Goal: Task Accomplishment & Management: Use online tool/utility

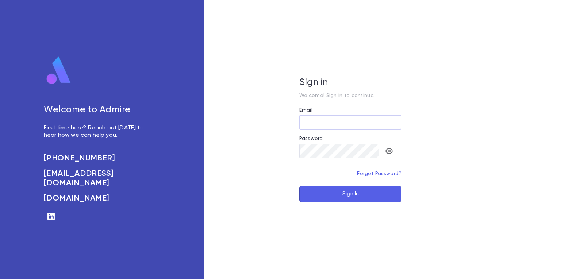
type input "**********"
click at [355, 198] on button "Sign In" at bounding box center [351, 194] width 102 height 16
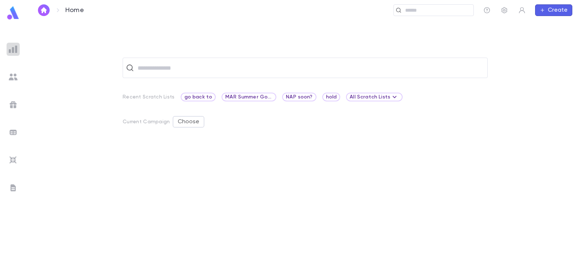
click at [15, 53] on div at bounding box center [13, 49] width 13 height 13
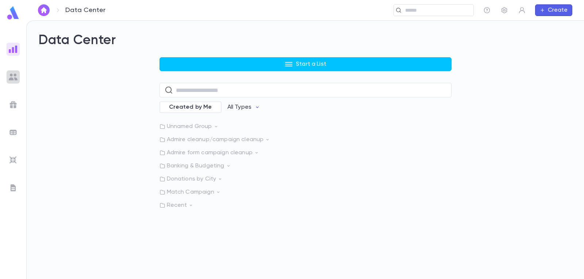
click at [14, 75] on img at bounding box center [13, 77] width 9 height 9
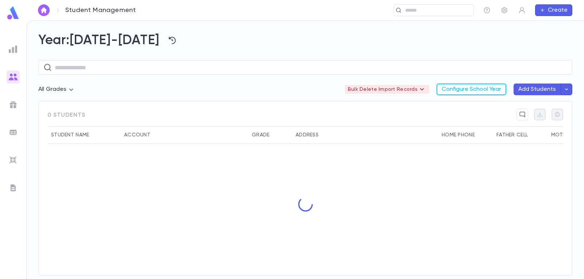
click at [14, 192] on div at bounding box center [13, 188] width 13 height 13
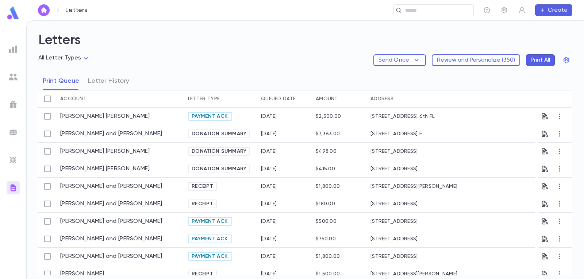
click at [12, 72] on div at bounding box center [13, 77] width 13 height 13
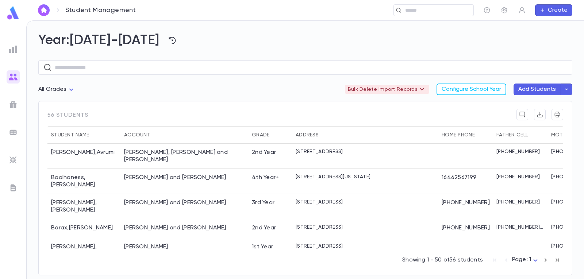
click at [545, 9] on icon "button" at bounding box center [542, 10] width 5 height 6
click at [553, 46] on li "Payment" at bounding box center [555, 48] width 37 height 12
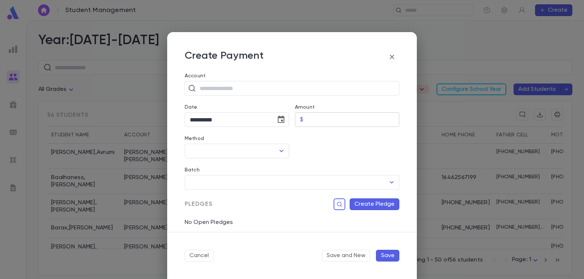
click at [350, 120] on input "Amount" at bounding box center [352, 120] width 93 height 14
type input "******"
click at [392, 54] on icon "button" at bounding box center [392, 57] width 9 height 9
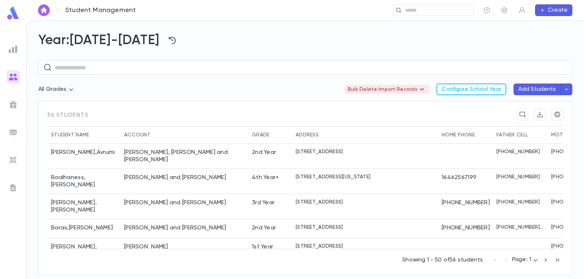
click at [392, 54] on div at bounding box center [292, 155] width 250 height 247
click at [127, 154] on div "Abenson, Dovid and Yehudis" at bounding box center [184, 156] width 121 height 15
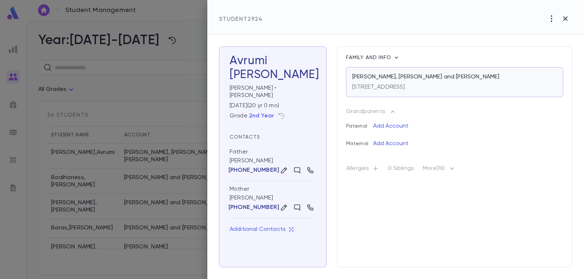
click at [493, 83] on div "1 Giti Road, Lakewood NJ 08701 United States" at bounding box center [455, 86] width 205 height 10
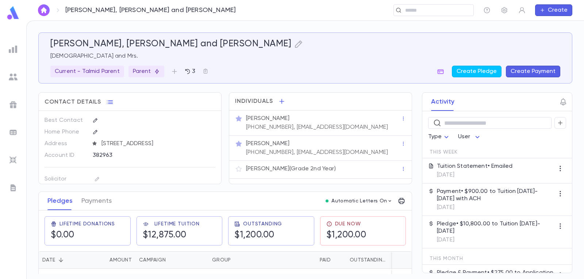
scroll to position [14, 0]
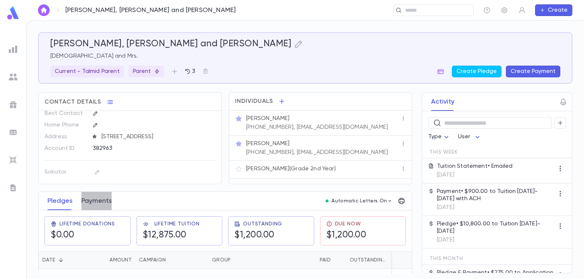
click at [100, 205] on button "Payments" at bounding box center [96, 201] width 30 height 18
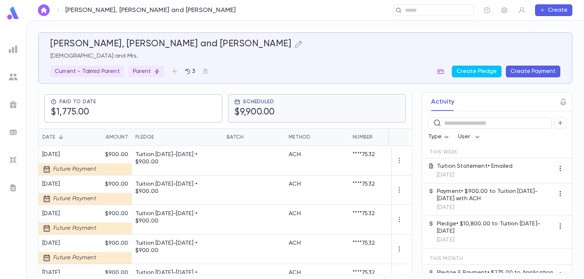
scroll to position [110, 0]
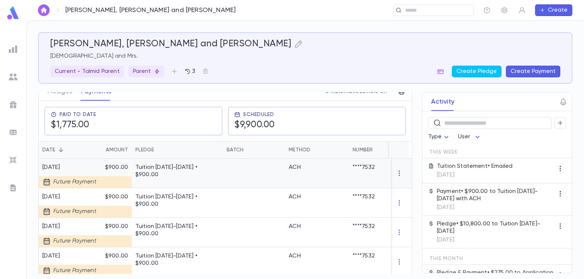
click at [396, 177] on icon "button" at bounding box center [399, 173] width 7 height 7
drag, startPoint x: 355, startPoint y: 177, endPoint x: 105, endPoint y: 187, distance: 250.1
click at [105, 187] on div at bounding box center [292, 139] width 584 height 279
click at [108, 184] on div at bounding box center [110, 182] width 44 height 12
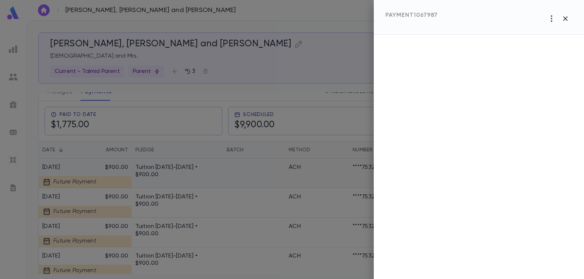
click at [108, 184] on div at bounding box center [292, 139] width 584 height 279
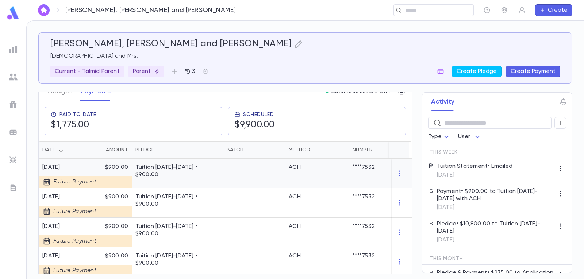
click at [108, 184] on div at bounding box center [110, 182] width 44 height 12
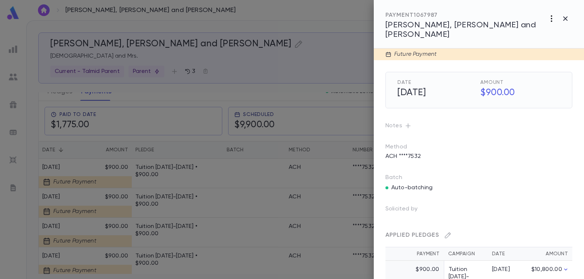
click at [548, 19] on icon "button" at bounding box center [552, 18] width 9 height 9
click at [412, 149] on div at bounding box center [292, 139] width 584 height 279
click at [421, 151] on p "ACH ****7532" at bounding box center [403, 157] width 44 height 12
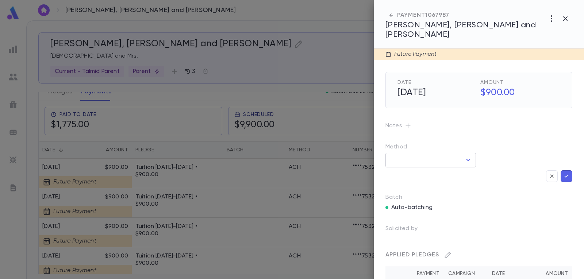
type input "***"
type input "********"
click at [470, 156] on icon "Open" at bounding box center [468, 160] width 9 height 9
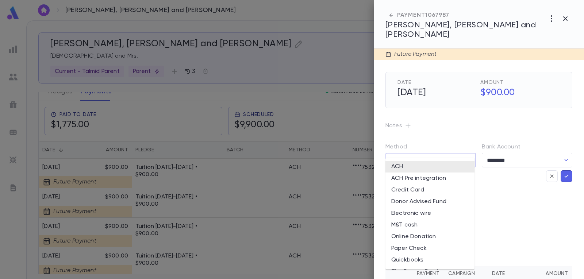
click at [470, 156] on icon "Close" at bounding box center [468, 160] width 9 height 9
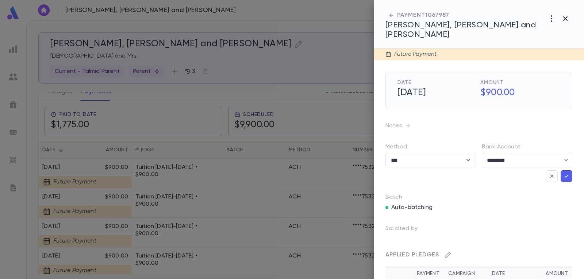
click at [563, 18] on icon "button" at bounding box center [565, 18] width 9 height 9
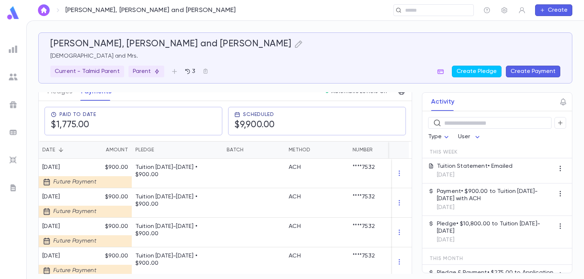
click at [14, 135] on img at bounding box center [13, 132] width 9 height 9
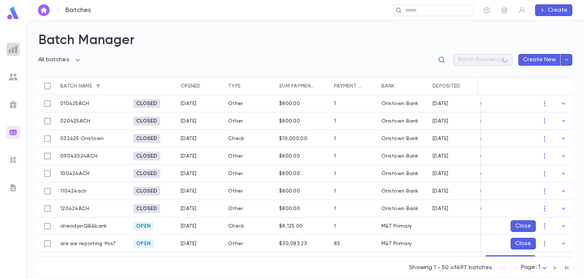
click at [13, 53] on img at bounding box center [13, 49] width 9 height 9
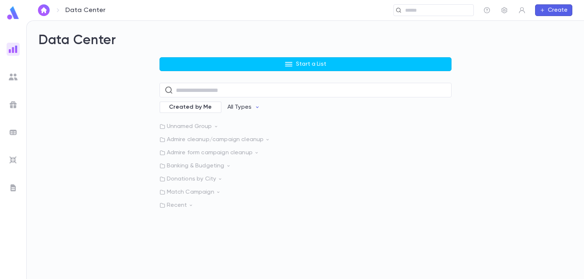
click at [14, 188] on img at bounding box center [13, 188] width 9 height 9
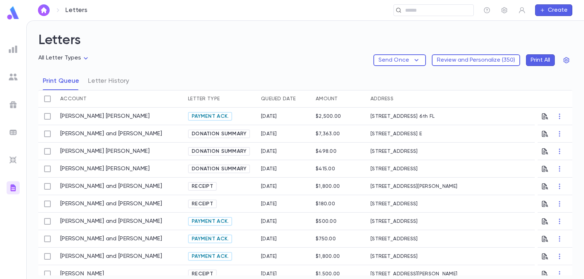
click at [15, 127] on div at bounding box center [13, 132] width 13 height 13
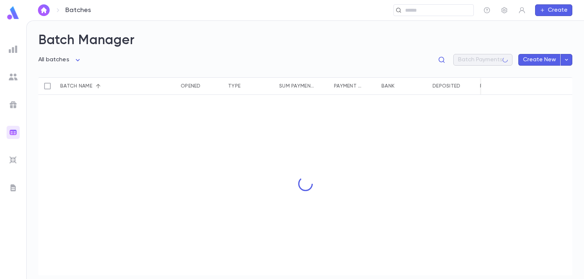
type input "**********"
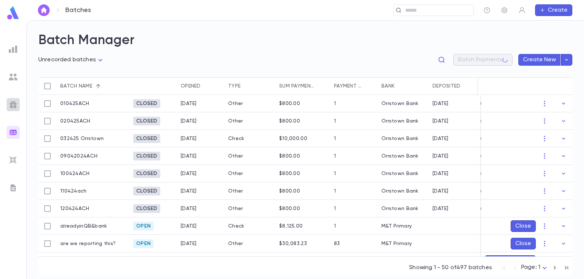
click at [15, 103] on img at bounding box center [13, 104] width 9 height 9
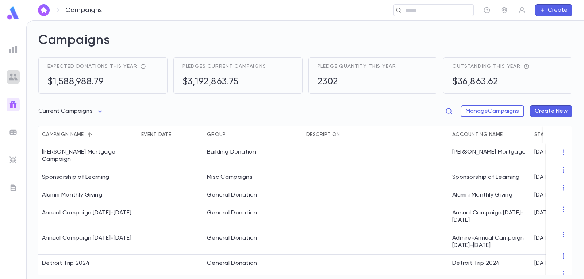
click at [17, 77] on img at bounding box center [13, 77] width 9 height 9
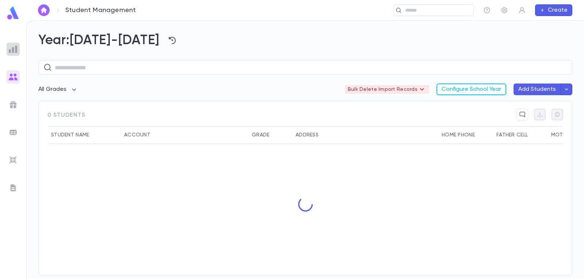
click at [14, 52] on img at bounding box center [13, 49] width 9 height 9
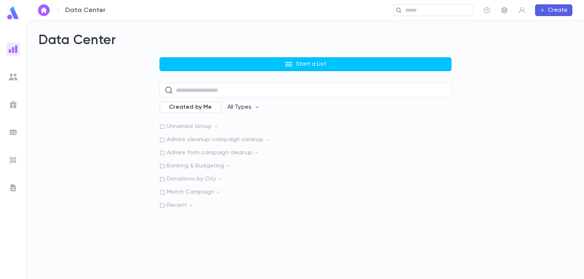
click at [502, 8] on icon "button" at bounding box center [504, 10] width 7 height 7
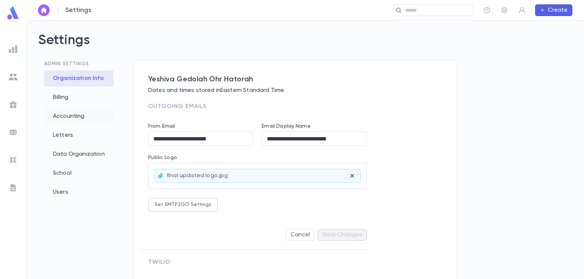
type input "**********"
click at [68, 99] on div "Billing" at bounding box center [78, 97] width 69 height 16
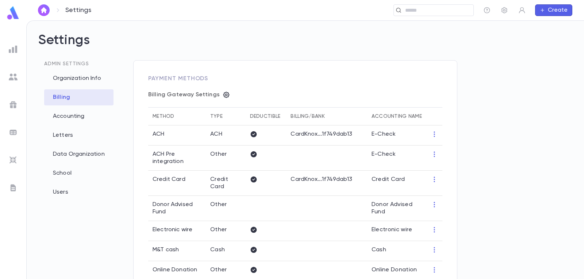
type input "**********"
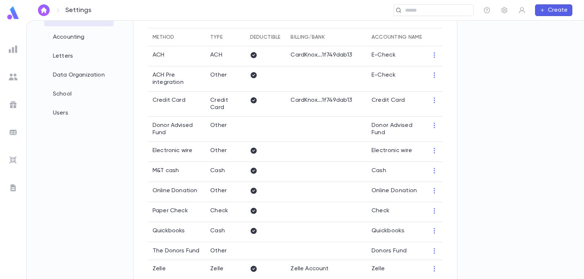
scroll to position [78, 0]
click at [12, 17] on img at bounding box center [13, 13] width 15 height 14
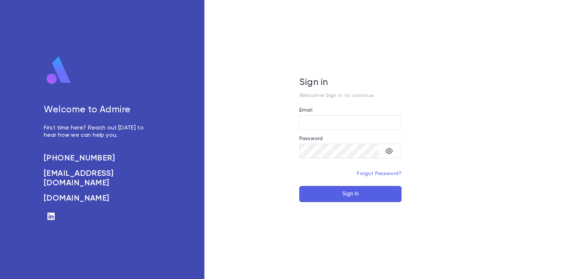
type input "**********"
click at [387, 203] on div "**********" at bounding box center [351, 139] width 292 height 279
click at [386, 195] on button "Sign In" at bounding box center [351, 194] width 102 height 16
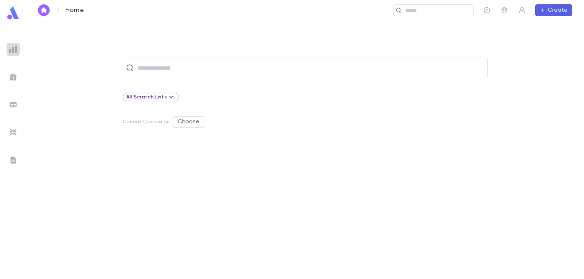
click at [11, 49] on img at bounding box center [13, 49] width 9 height 9
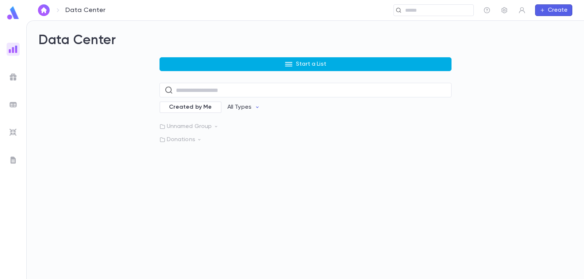
click at [253, 61] on button "Start a List" at bounding box center [306, 64] width 292 height 14
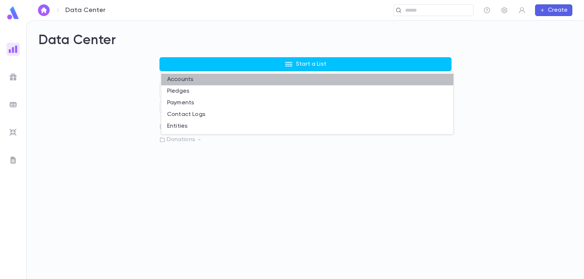
click at [190, 82] on li "Accounts" at bounding box center [307, 80] width 292 height 12
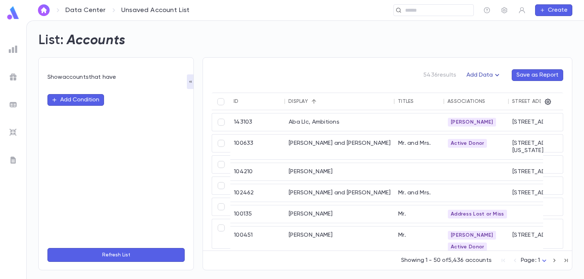
click at [489, 75] on button "Add Data" at bounding box center [484, 75] width 44 height 12
click at [485, 95] on li "Lapsed Donors" at bounding box center [491, 90] width 53 height 12
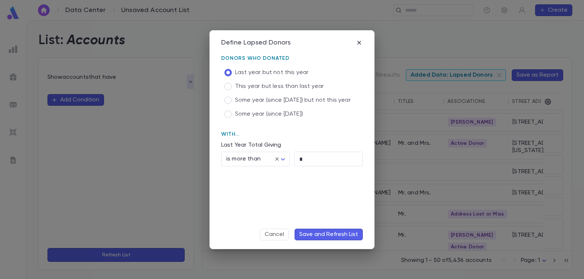
click at [251, 86] on span "This year but less than last year" at bounding box center [279, 86] width 89 height 7
drag, startPoint x: 312, startPoint y: 161, endPoint x: 298, endPoint y: 162, distance: 13.2
click at [298, 162] on input "*" at bounding box center [328, 159] width 69 height 14
type input "**"
click at [343, 239] on button "Save and Refresh List" at bounding box center [329, 235] width 68 height 12
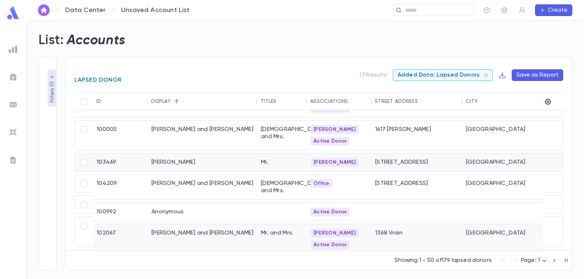
scroll to position [110, 0]
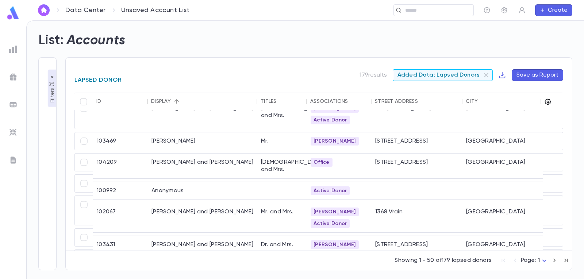
click at [548, 100] on icon "button" at bounding box center [548, 101] width 7 height 7
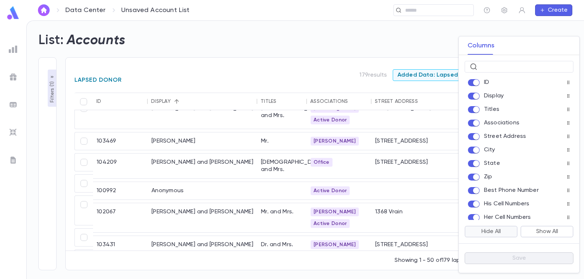
click at [496, 234] on button "Hide All" at bounding box center [491, 232] width 53 height 12
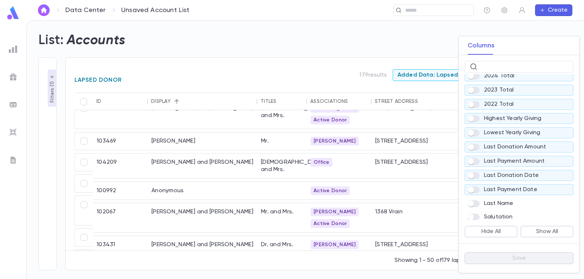
scroll to position [183, 0]
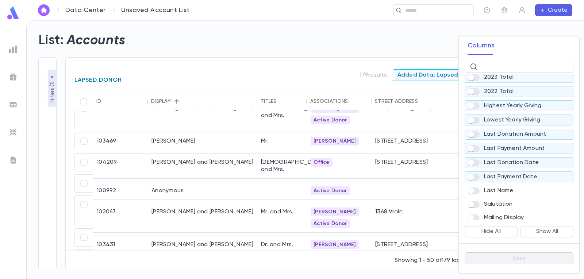
click at [502, 181] on p "Last Payment Date" at bounding box center [510, 177] width 53 height 7
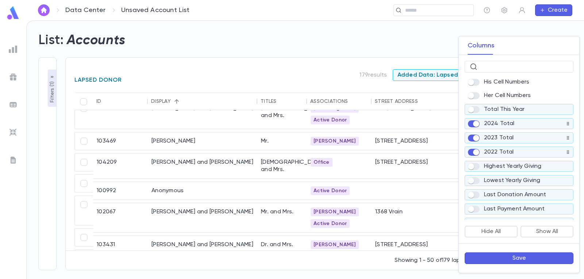
scroll to position [110, 0]
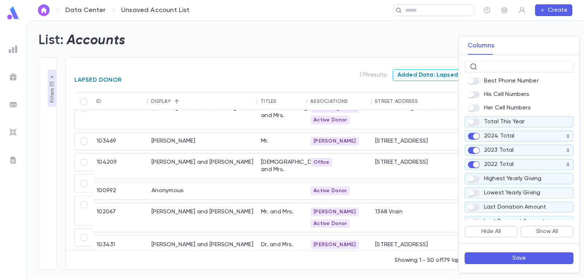
click at [505, 257] on button "Save" at bounding box center [519, 259] width 109 height 12
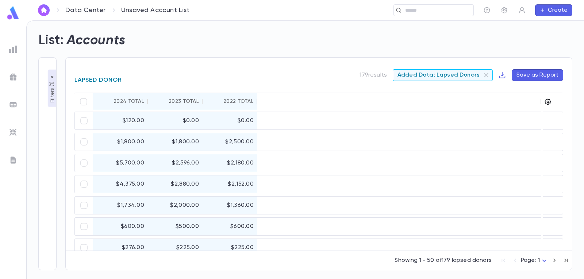
click at [548, 104] on icon "button" at bounding box center [548, 102] width 6 height 6
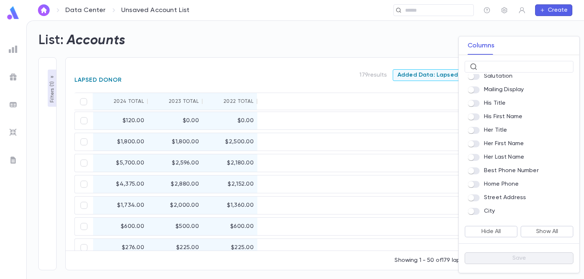
scroll to position [219, 0]
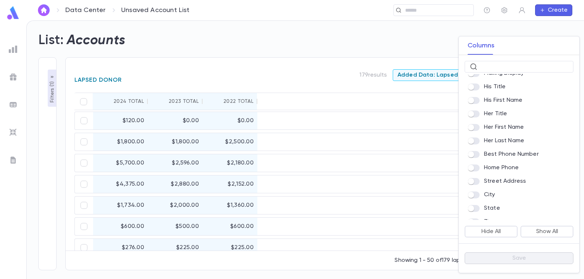
click at [474, 91] on span at bounding box center [474, 87] width 12 height 7
click at [536, 229] on button "Show All" at bounding box center [547, 232] width 53 height 12
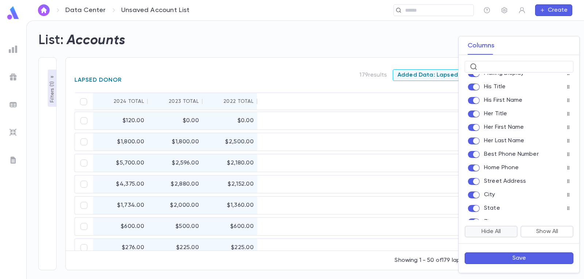
click at [504, 231] on button "Hide All" at bounding box center [491, 232] width 53 height 12
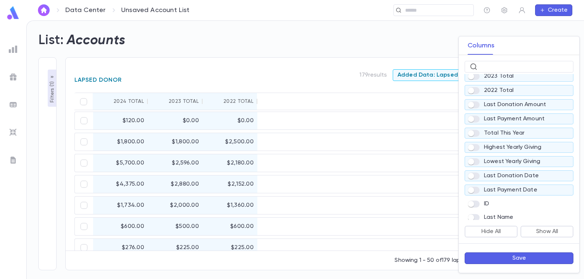
scroll to position [0, 0]
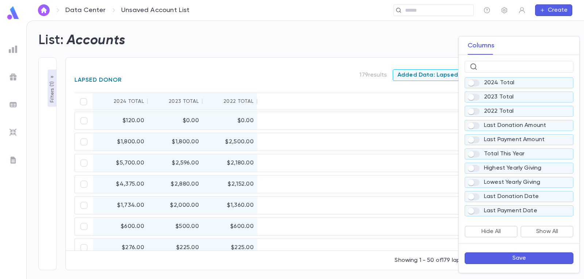
click at [549, 85] on div "2024 Total" at bounding box center [519, 82] width 102 height 7
click at [530, 259] on button "Save" at bounding box center [519, 259] width 109 height 12
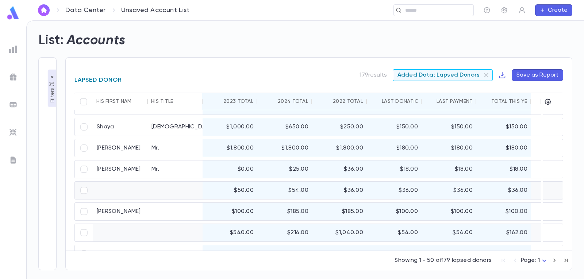
scroll to position [292, 0]
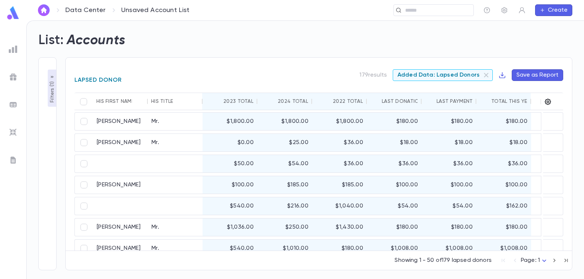
click at [550, 100] on icon "button" at bounding box center [548, 101] width 7 height 7
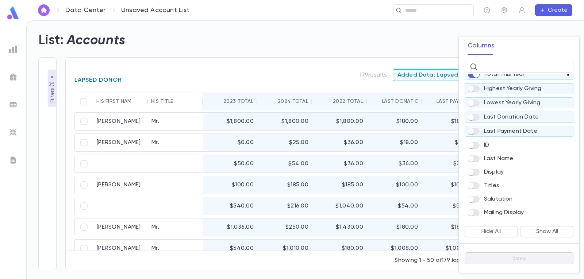
scroll to position [110, 0]
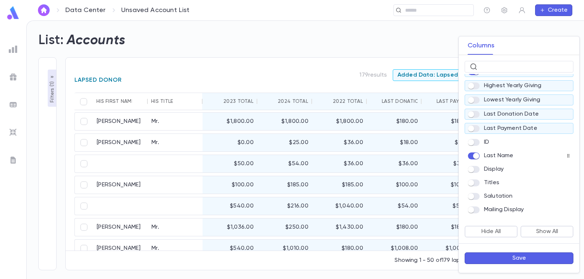
click at [499, 262] on button "Save" at bounding box center [519, 259] width 109 height 12
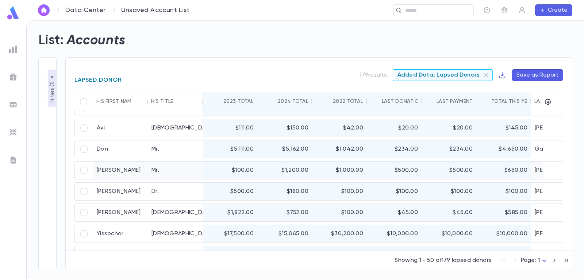
scroll to position [256, 0]
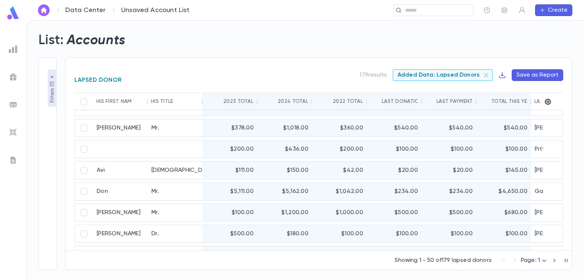
click at [548, 102] on icon "button" at bounding box center [548, 101] width 7 height 7
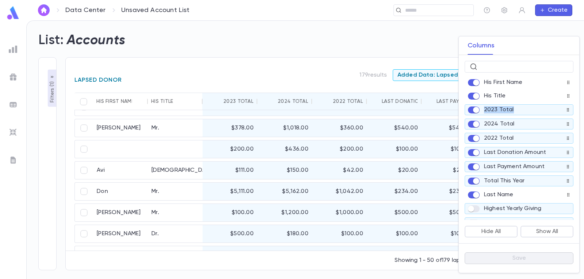
drag, startPoint x: 576, startPoint y: 94, endPoint x: 576, endPoint y: 113, distance: 19.4
click at [576, 113] on div "His First Name His Title 2023 Total 2024 Total 2022 Total Last Donation Amount …" at bounding box center [519, 147] width 121 height 146
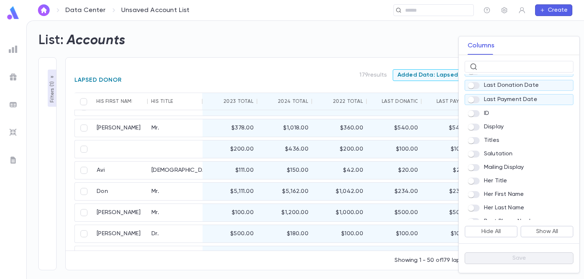
scroll to position [178, 0]
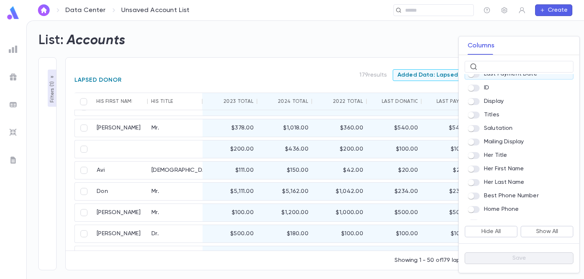
click at [482, 104] on label at bounding box center [476, 101] width 16 height 7
click at [483, 260] on button "Save" at bounding box center [519, 259] width 109 height 12
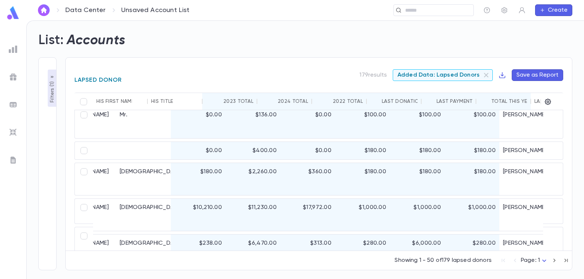
scroll to position [207, 0]
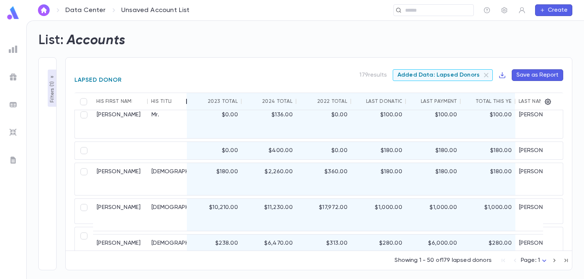
drag, startPoint x: 202, startPoint y: 104, endPoint x: 186, endPoint y: 105, distance: 15.8
click at [186, 105] on div at bounding box center [186, 102] width 9 height 18
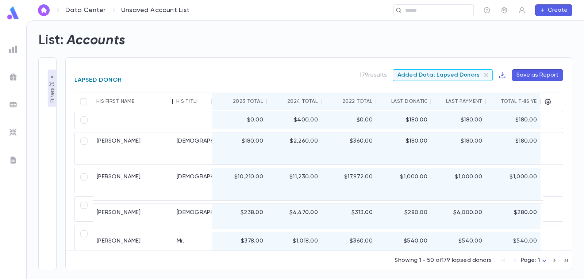
drag, startPoint x: 147, startPoint y: 101, endPoint x: 172, endPoint y: 101, distance: 25.6
click at [172, 101] on div at bounding box center [172, 102] width 9 height 18
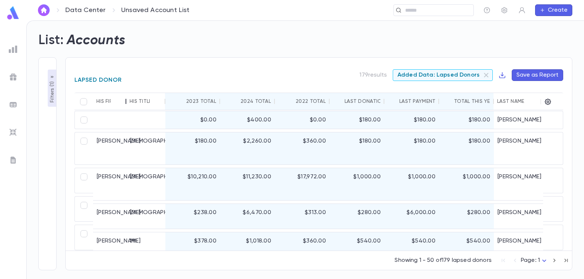
drag, startPoint x: 173, startPoint y: 102, endPoint x: 126, endPoint y: 108, distance: 47.6
click at [126, 108] on div at bounding box center [126, 102] width 9 height 18
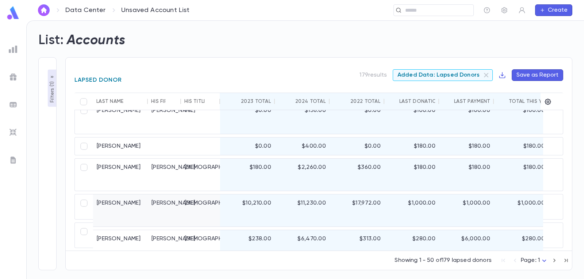
scroll to position [274, 0]
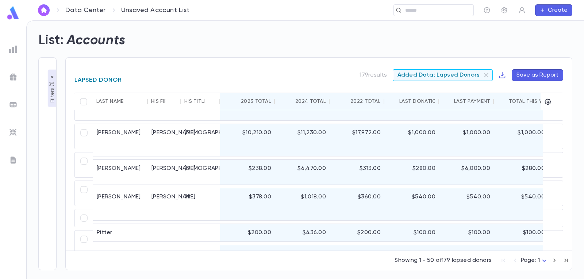
click at [247, 100] on div "2023 Total" at bounding box center [256, 102] width 30 height 6
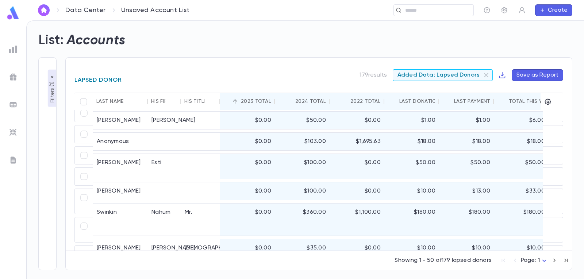
click at [52, 96] on p "Filters ( 1 )" at bounding box center [52, 91] width 7 height 23
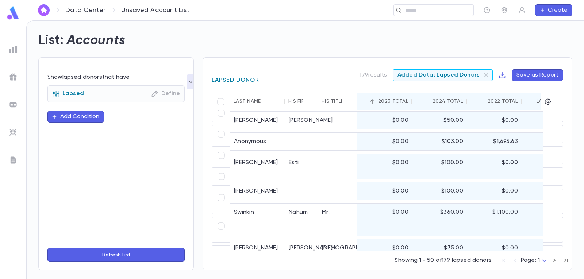
click at [60, 116] on button "Add Condition" at bounding box center [75, 117] width 57 height 12
click at [60, 116] on input "text" at bounding box center [113, 117] width 115 height 10
type input "*"
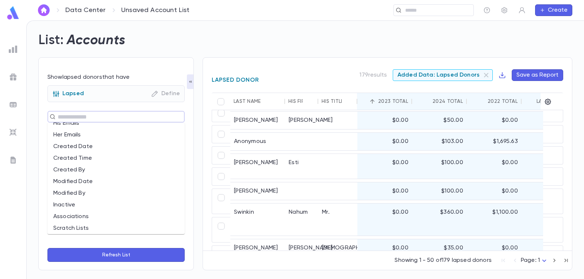
scroll to position [268, 0]
click at [77, 246] on form "Show lapsed donors that have Lapsed Define ​ Refresh List" at bounding box center [115, 168] width 137 height 189
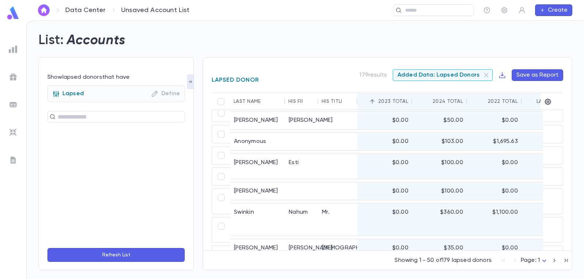
click at [157, 92] on icon "button" at bounding box center [155, 94] width 6 height 6
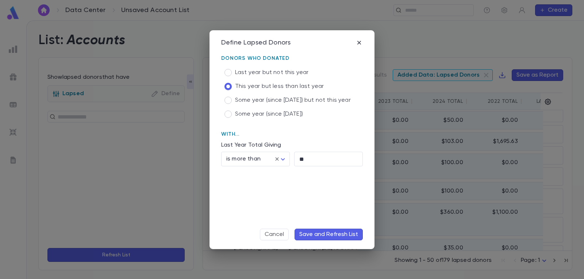
click at [157, 93] on div "**********" at bounding box center [292, 139] width 584 height 279
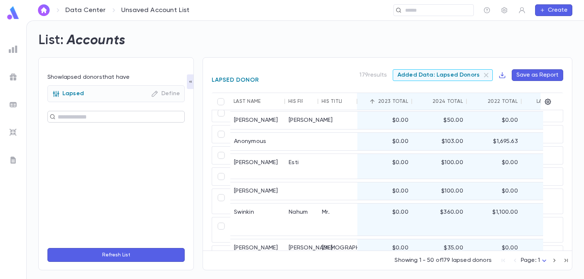
click at [127, 113] on input "text" at bounding box center [113, 117] width 115 height 10
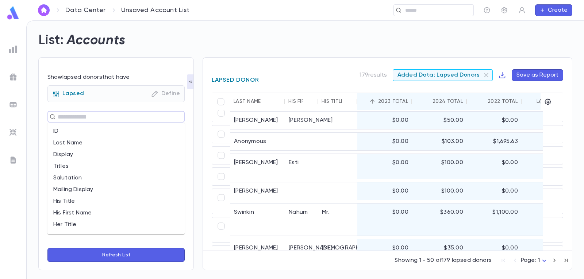
click at [126, 113] on input "text" at bounding box center [113, 117] width 115 height 10
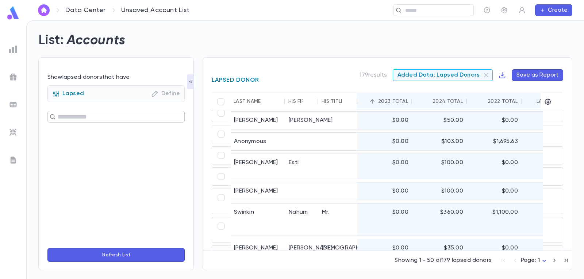
click at [92, 119] on input "text" at bounding box center [113, 117] width 115 height 10
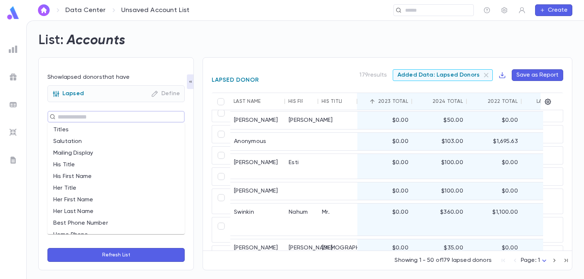
scroll to position [0, 0]
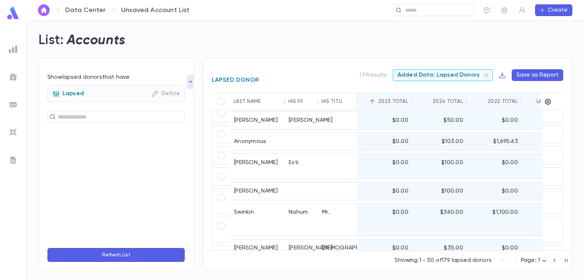
click at [80, 243] on form "Show lapsed donors that have Lapsed Define ​ Refresh List" at bounding box center [115, 168] width 137 height 189
click at [83, 140] on div "Lapsed Define ​" at bounding box center [115, 163] width 137 height 157
click at [82, 118] on input "text" at bounding box center [113, 117] width 115 height 10
type input "***"
click at [99, 116] on input "text" at bounding box center [113, 117] width 115 height 10
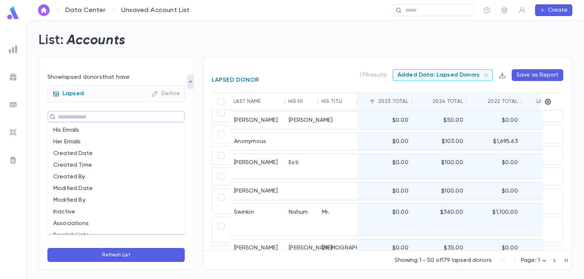
scroll to position [268, 0]
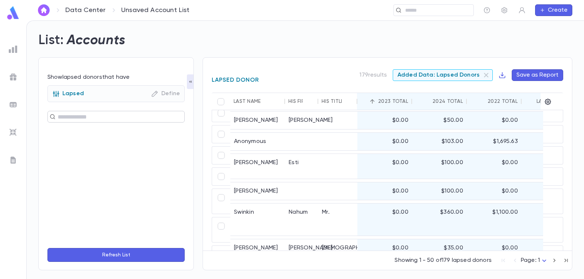
click at [115, 120] on input "text" at bounding box center [113, 117] width 115 height 10
click at [178, 113] on icon "button" at bounding box center [177, 115] width 5 height 5
click at [97, 116] on button "Add Condition" at bounding box center [75, 117] width 57 height 12
click at [96, 118] on input "text" at bounding box center [113, 117] width 115 height 10
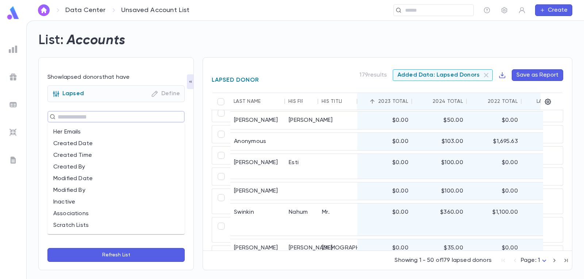
click at [158, 92] on icon "button" at bounding box center [155, 94] width 6 height 6
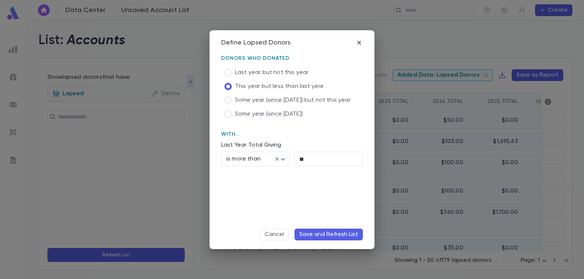
click at [282, 236] on button "Cancel" at bounding box center [274, 235] width 29 height 12
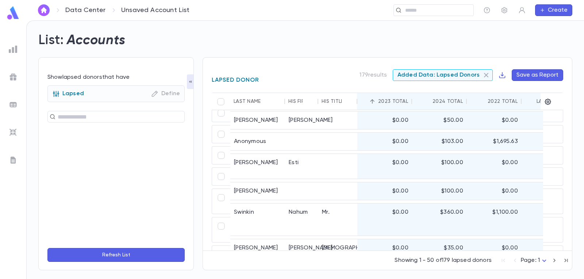
click at [487, 74] on icon at bounding box center [486, 75] width 4 height 4
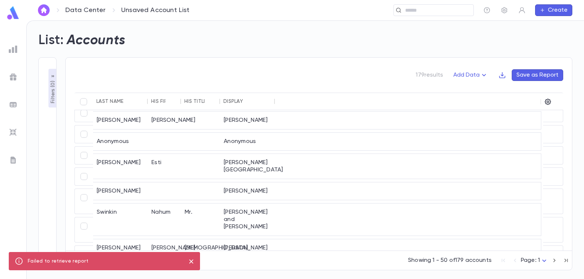
click at [51, 95] on p "Filters ( 0 )" at bounding box center [52, 91] width 7 height 24
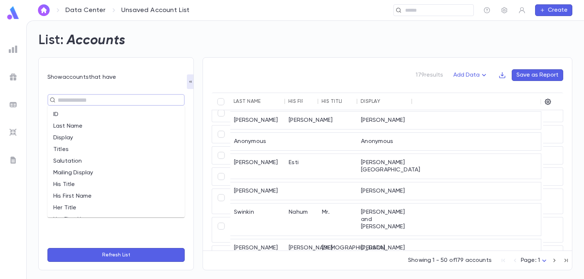
click at [69, 105] on input "text" at bounding box center [113, 100] width 115 height 10
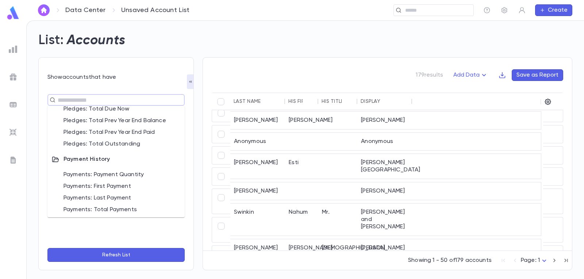
scroll to position [458, 0]
click at [95, 143] on li "Pledges: Total Outstanding" at bounding box center [115, 143] width 137 height 12
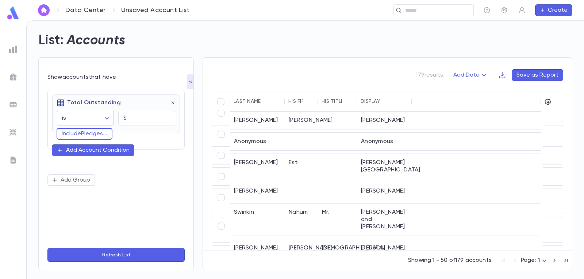
click at [109, 122] on body "Data Center Unsaved Account List ​ Create List: Accounts Show accounts that hav…" at bounding box center [292, 149] width 584 height 259
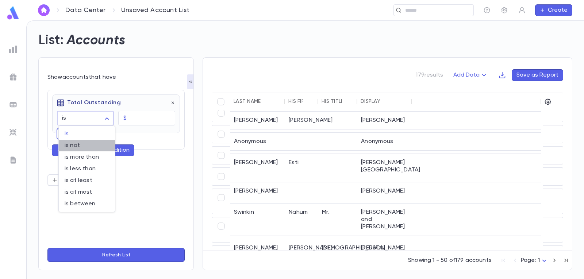
click at [90, 143] on span "is not" at bounding box center [87, 145] width 45 height 7
type input "**********"
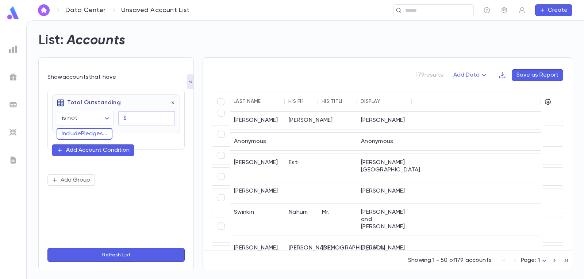
click at [131, 119] on input "text" at bounding box center [153, 118] width 46 height 14
click at [107, 119] on body "**********" at bounding box center [292, 149] width 584 height 259
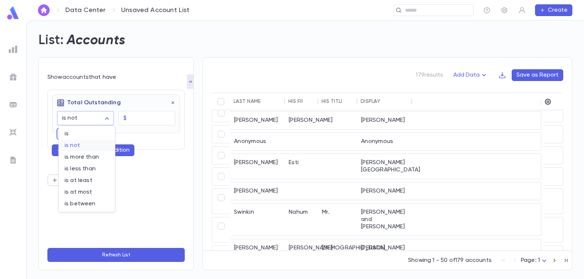
click at [78, 144] on span "is not" at bounding box center [87, 145] width 45 height 7
click at [94, 123] on body "**********" at bounding box center [292, 149] width 584 height 259
click at [94, 120] on div at bounding box center [292, 139] width 584 height 279
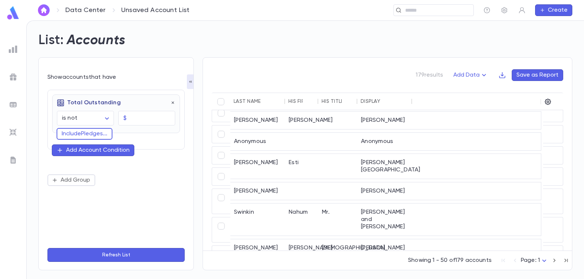
drag, startPoint x: 97, startPoint y: 106, endPoint x: 125, endPoint y: 104, distance: 28.2
click at [97, 106] on p "Total Outstanding" at bounding box center [89, 102] width 64 height 7
click at [174, 100] on button "button" at bounding box center [173, 102] width 5 height 7
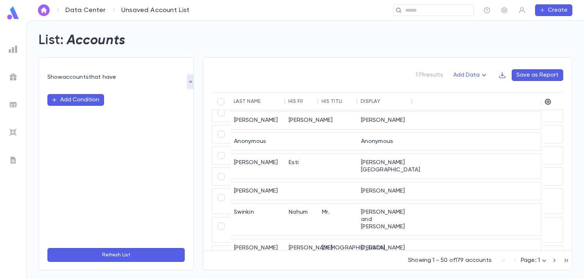
click at [72, 99] on button "Add Condition" at bounding box center [75, 100] width 57 height 12
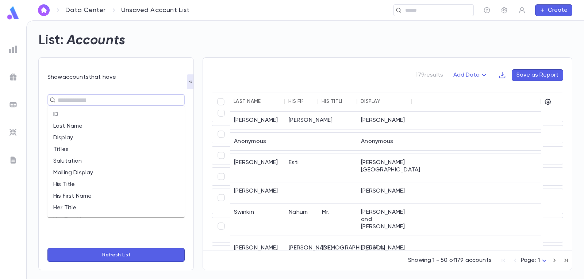
click at [84, 101] on input "text" at bounding box center [113, 100] width 115 height 10
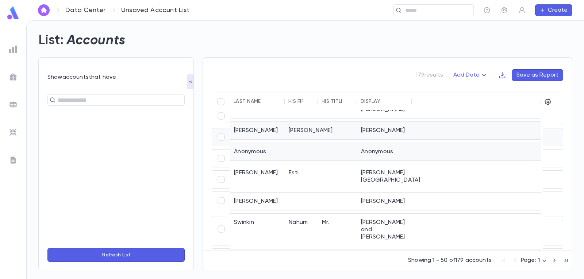
scroll to position [201, 0]
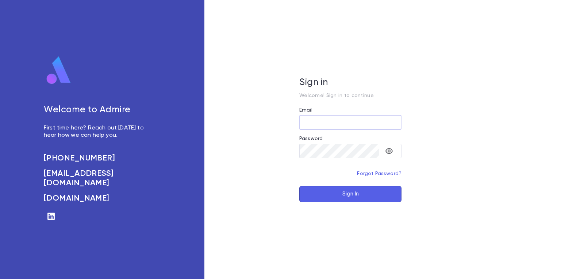
type input "**********"
click at [343, 199] on button "Sign In" at bounding box center [351, 194] width 102 height 16
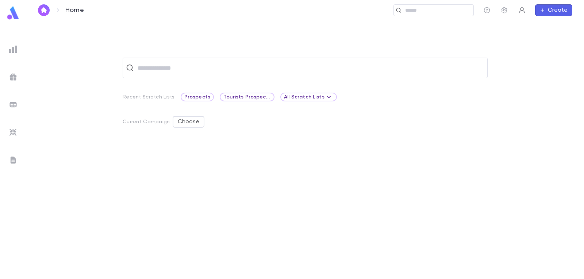
click at [520, 12] on icon "button" at bounding box center [522, 10] width 6 height 6
click at [504, 11] on div at bounding box center [292, 139] width 584 height 279
click at [504, 11] on icon "button" at bounding box center [505, 10] width 6 height 6
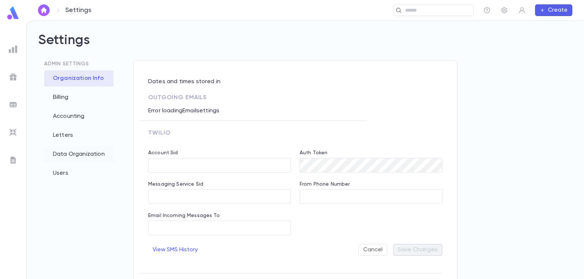
type input "**********"
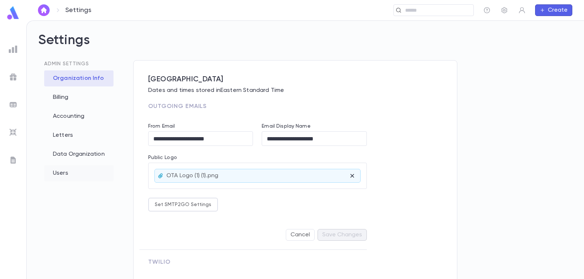
click at [64, 174] on div "Users" at bounding box center [78, 173] width 69 height 16
